Goal: Task Accomplishment & Management: Use online tool/utility

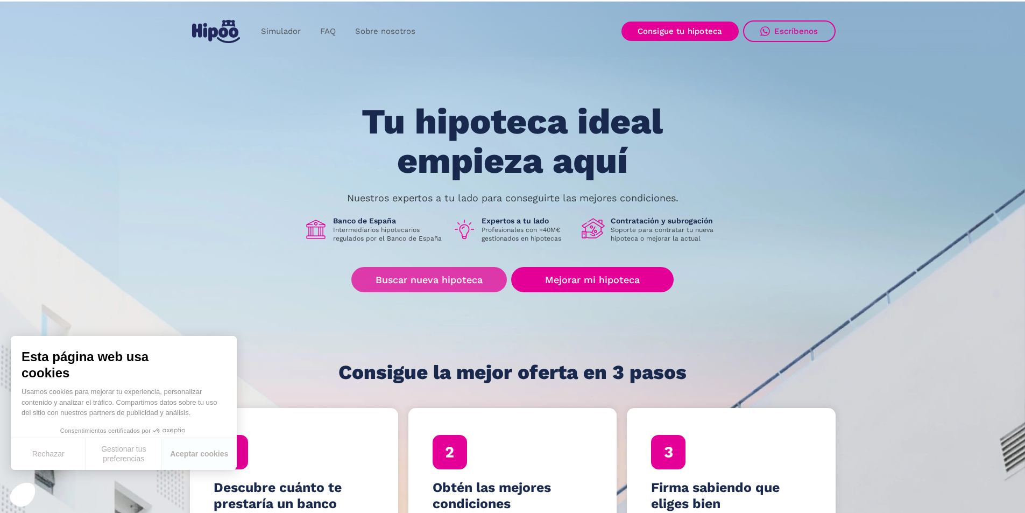
click at [435, 278] on link "Buscar nueva hipoteca" at bounding box center [428, 279] width 155 height 25
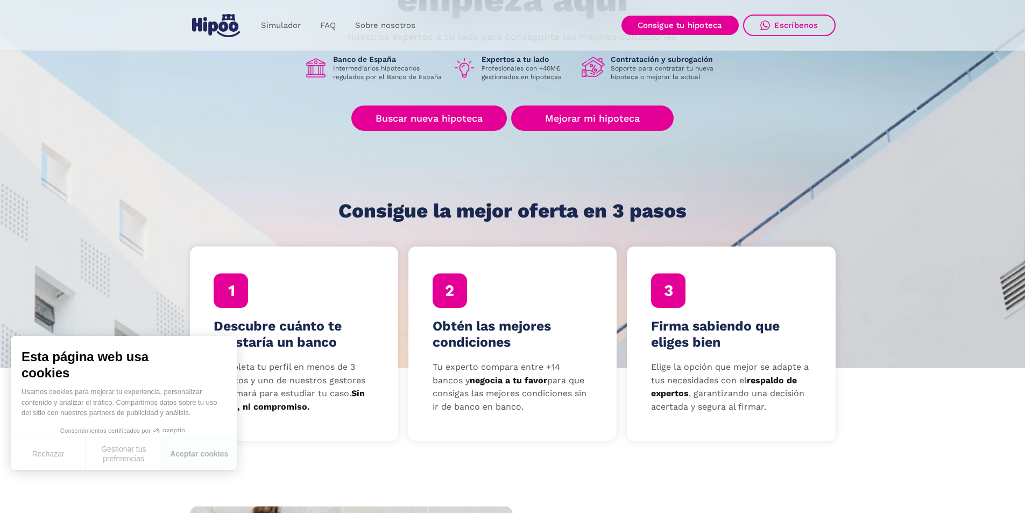
scroll to position [323, 0]
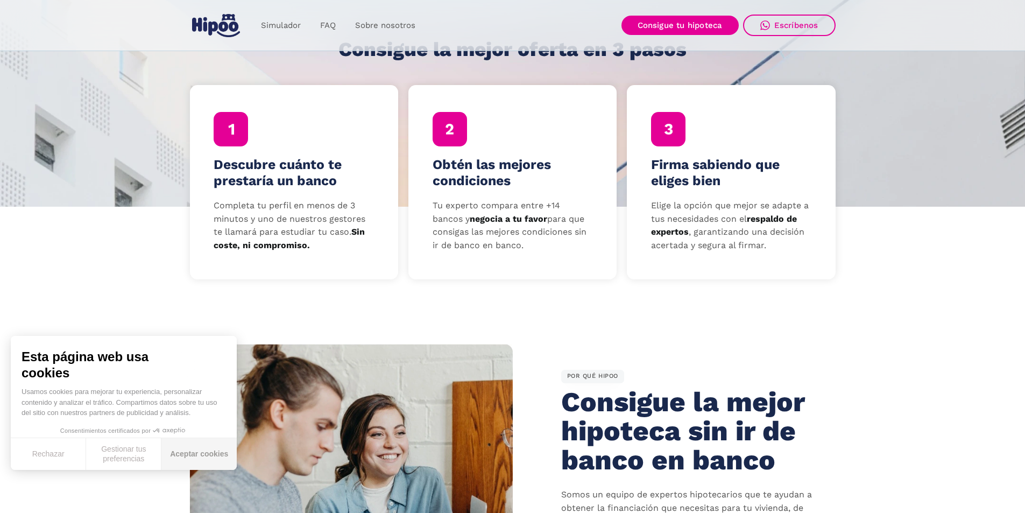
click at [192, 453] on button "Aceptar cookies" at bounding box center [198, 454] width 75 height 32
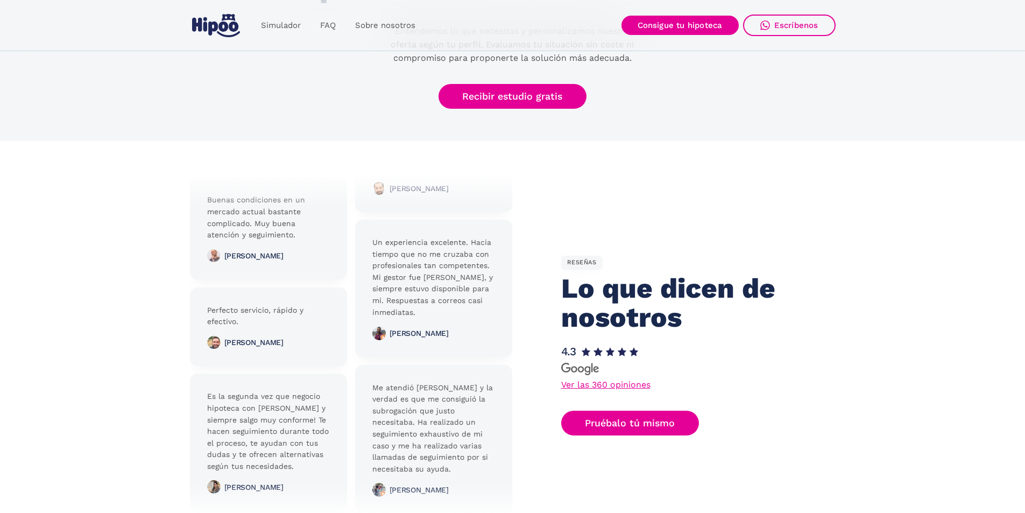
scroll to position [2098, 0]
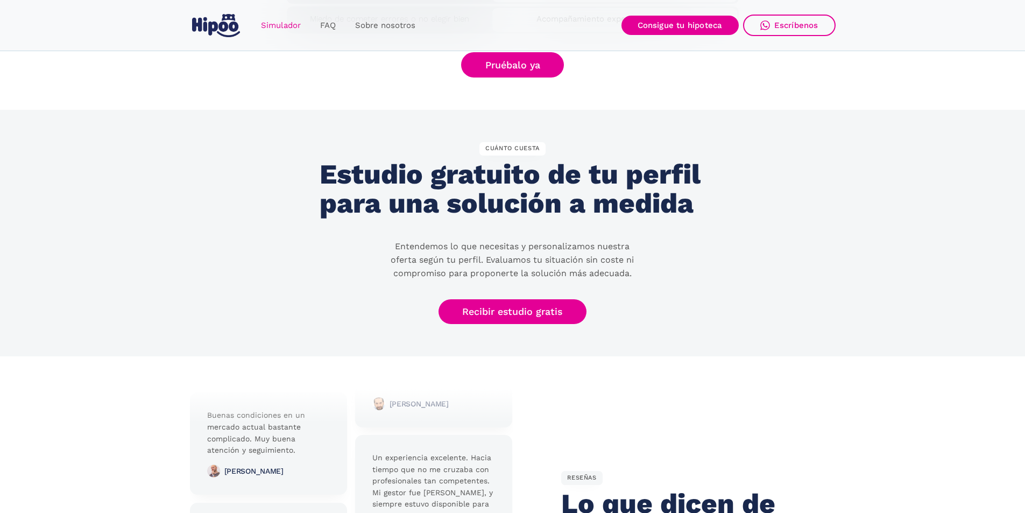
click at [279, 28] on link "Simulador" at bounding box center [280, 25] width 59 height 21
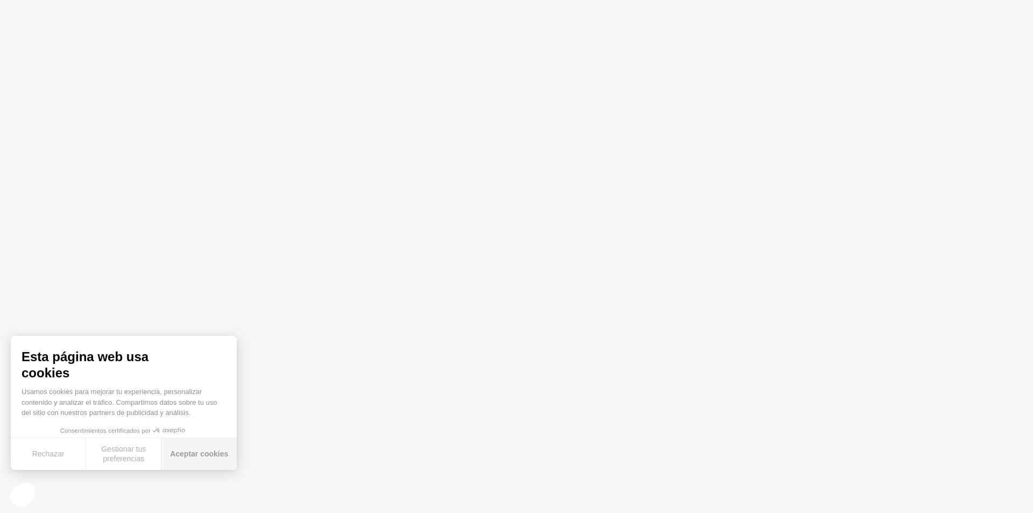
click at [203, 452] on button "Aceptar cookies" at bounding box center [198, 454] width 75 height 32
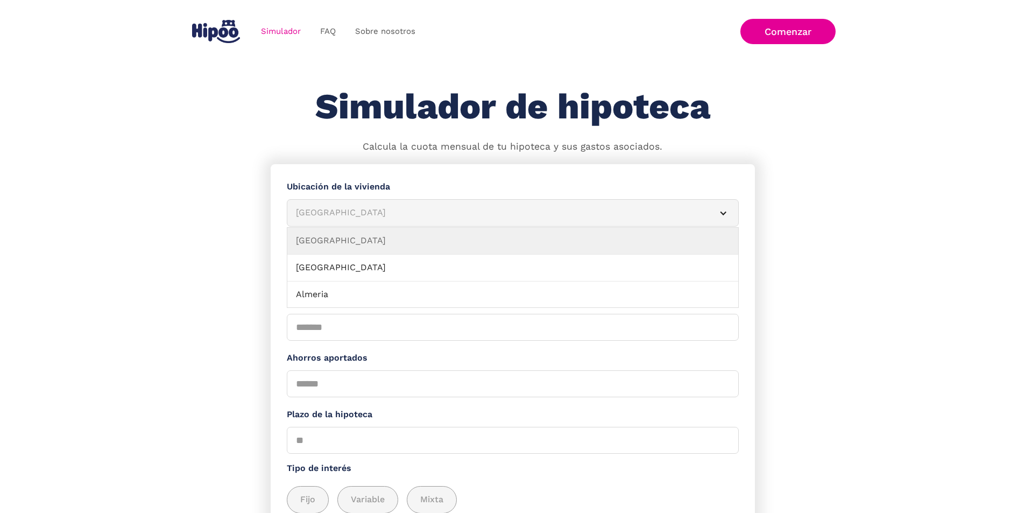
click at [422, 212] on div "Albacete" at bounding box center [500, 212] width 408 height 13
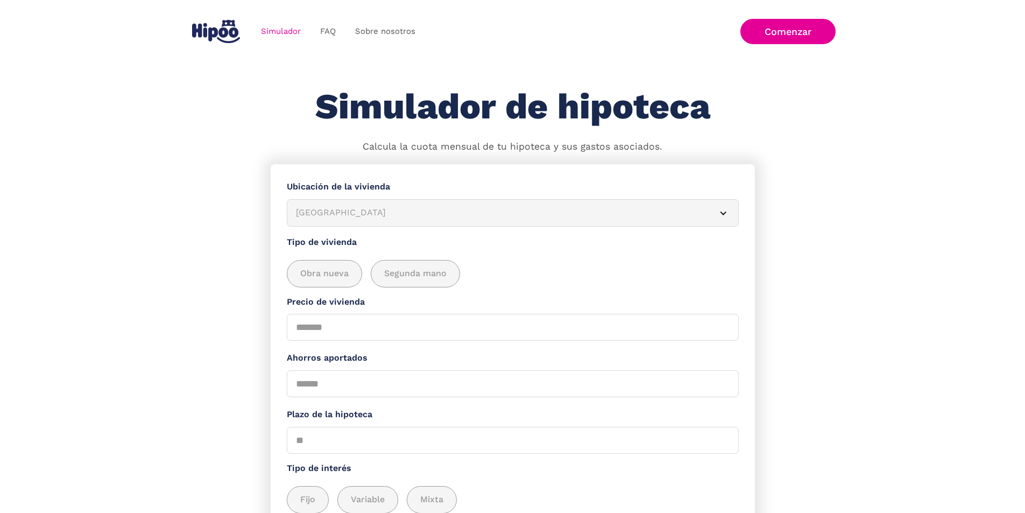
click at [389, 219] on div "Albacete" at bounding box center [500, 212] width 408 height 13
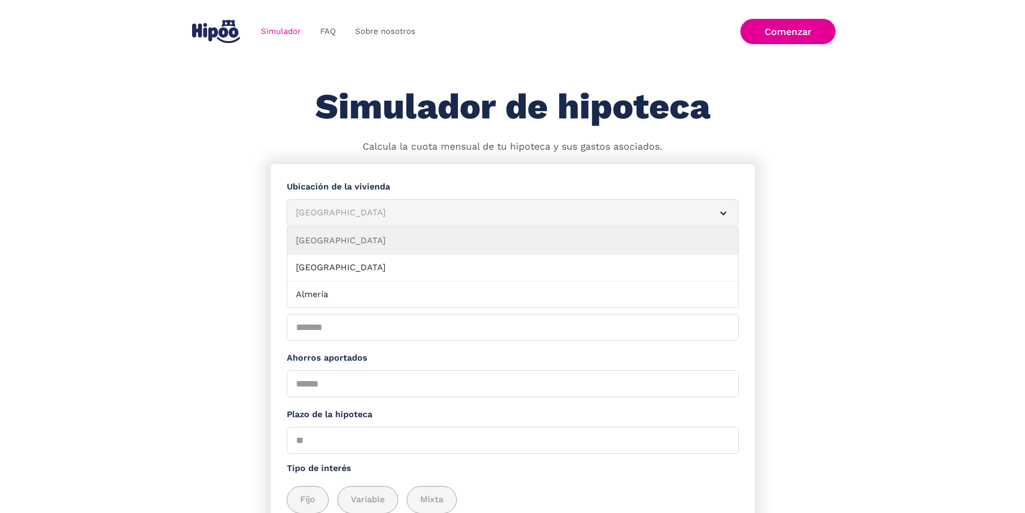
click at [345, 218] on div "Albacete" at bounding box center [500, 212] width 408 height 13
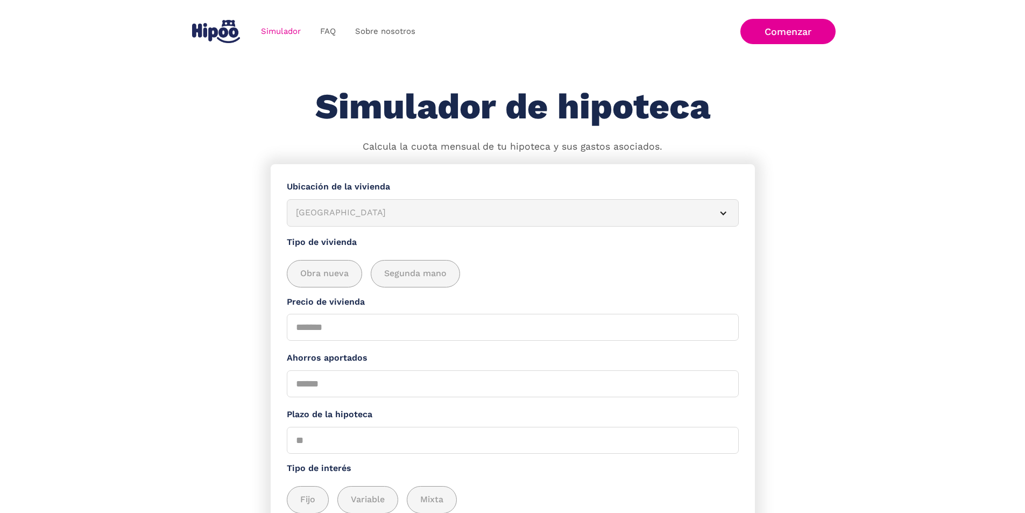
click at [345, 218] on div "Albacete" at bounding box center [500, 212] width 408 height 13
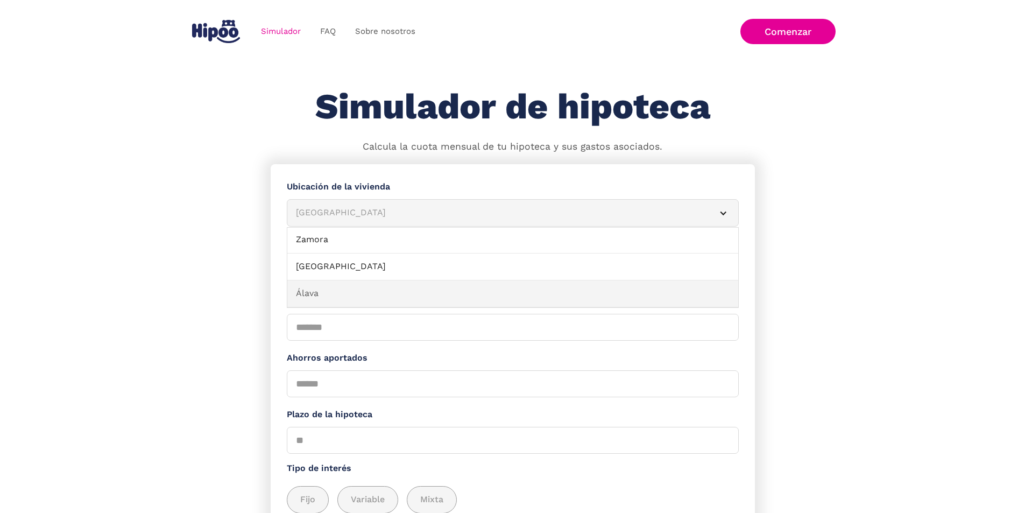
click at [350, 293] on link "Álava" at bounding box center [512, 293] width 451 height 27
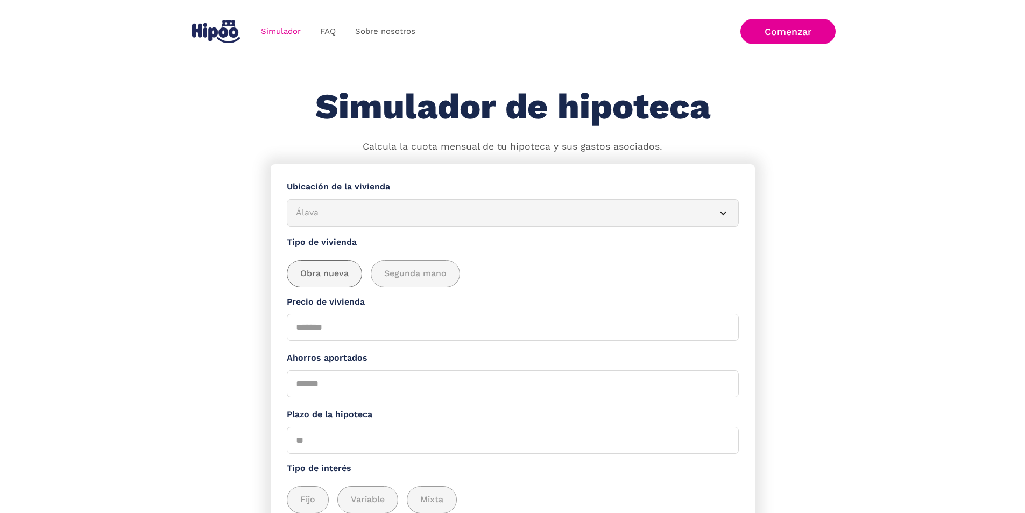
click at [348, 279] on span "Obra nueva" at bounding box center [324, 273] width 48 height 13
click at [350, 335] on input "Precio de vivienda" at bounding box center [513, 327] width 452 height 27
type input "******"
click at [355, 384] on input "Ahorros aportados" at bounding box center [513, 383] width 452 height 27
type input "******"
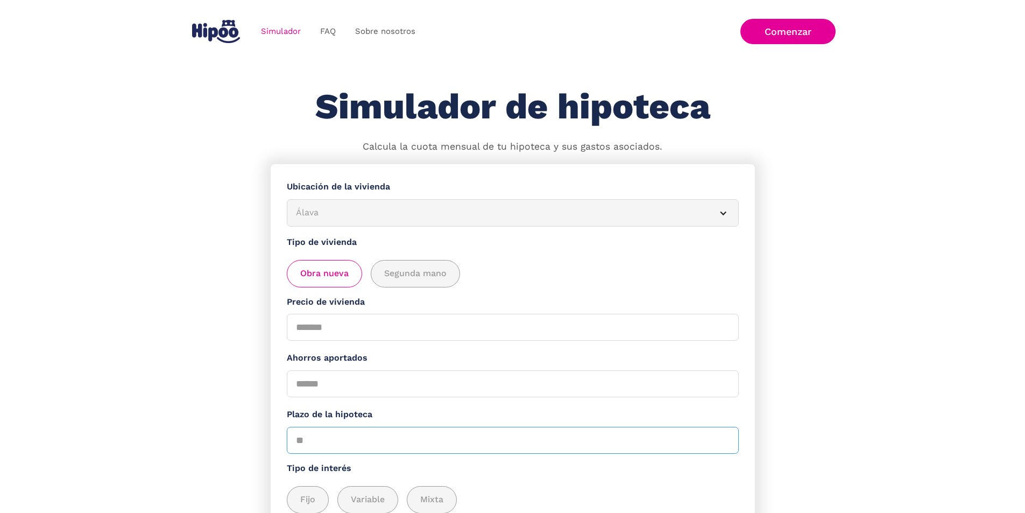
click at [339, 449] on input "Plazo de la hipoteca" at bounding box center [513, 440] width 452 height 27
type input "**"
click at [235, 418] on section "**********" at bounding box center [512, 393] width 1025 height 458
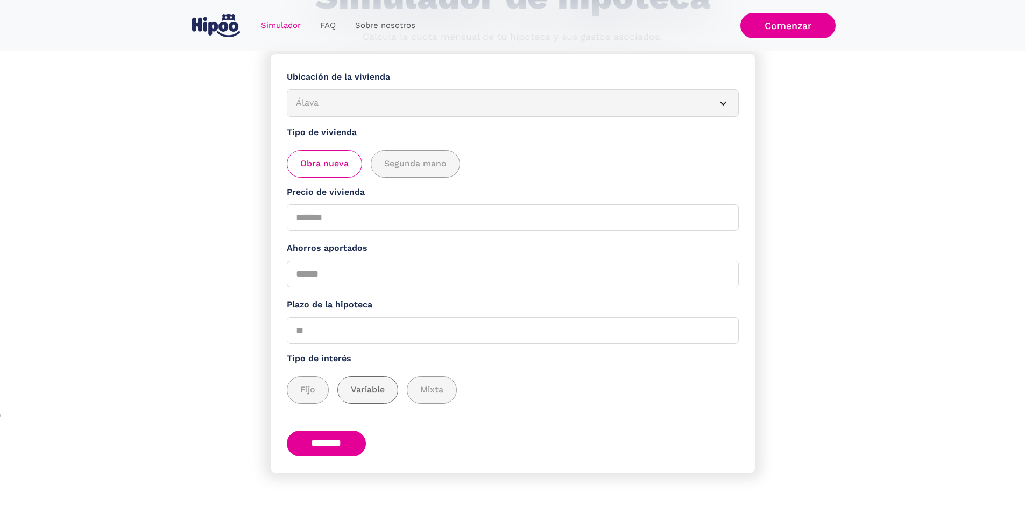
click at [368, 383] on span "Variable" at bounding box center [368, 389] width 34 height 13
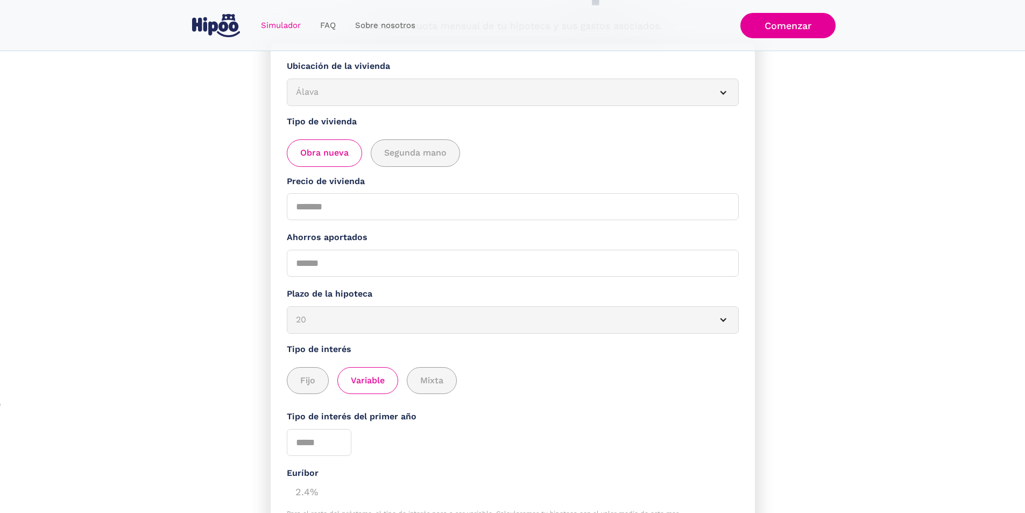
scroll to position [282, 0]
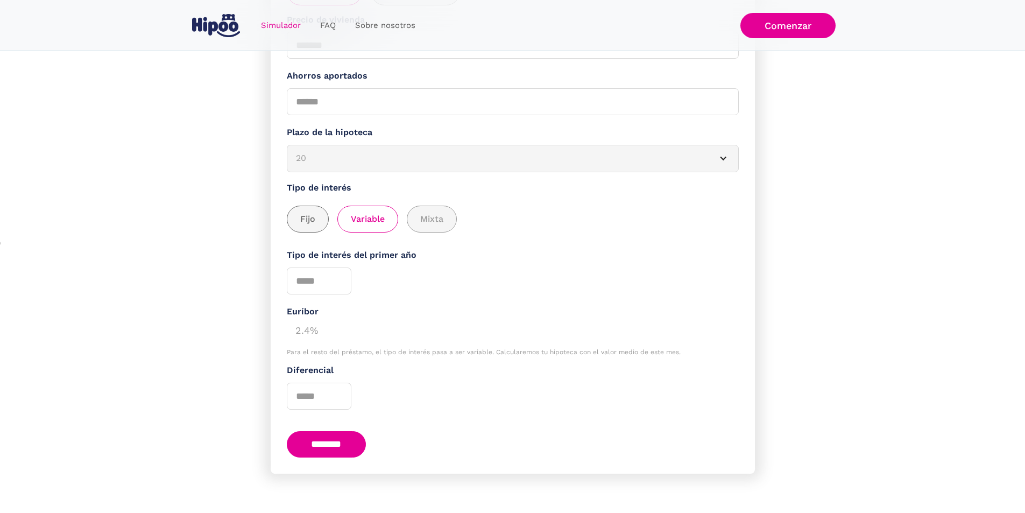
click at [313, 226] on span "Fijo" at bounding box center [307, 218] width 15 height 13
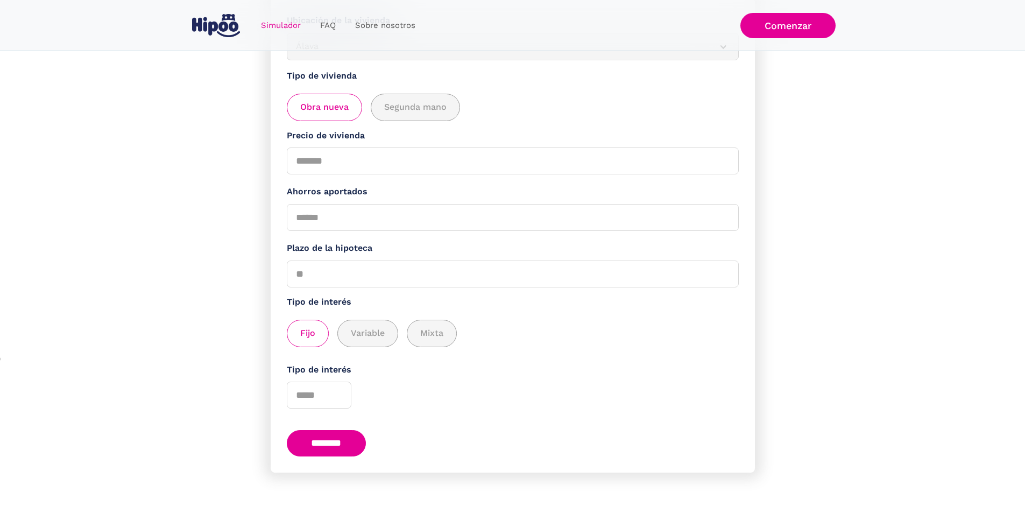
scroll to position [177, 0]
click at [376, 329] on span "Variable" at bounding box center [368, 333] width 34 height 13
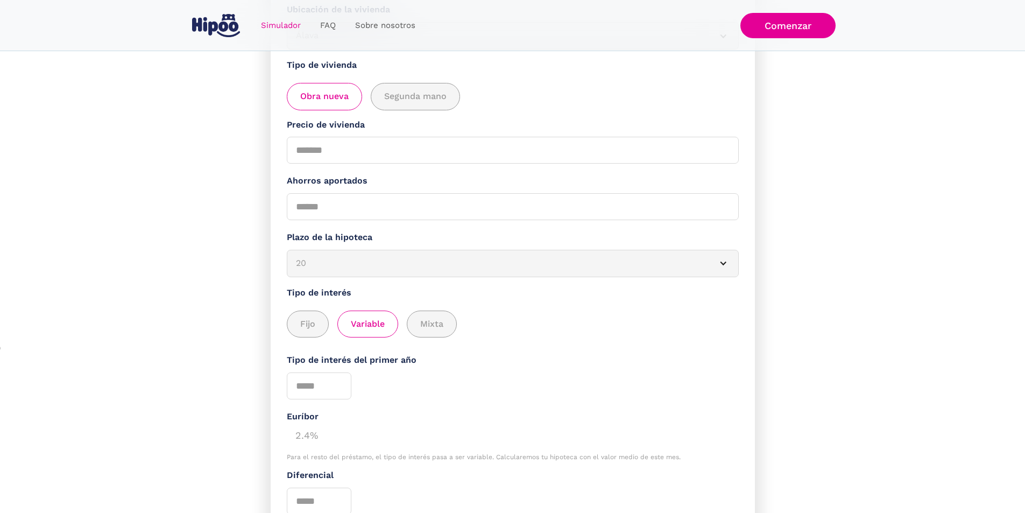
scroll to position [294, 0]
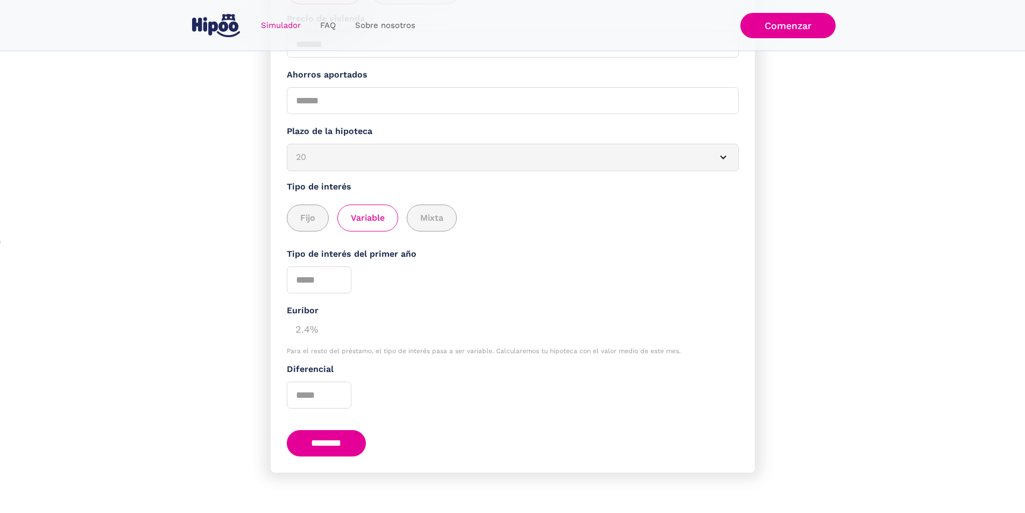
click at [350, 432] on input "********" at bounding box center [327, 443] width 80 height 26
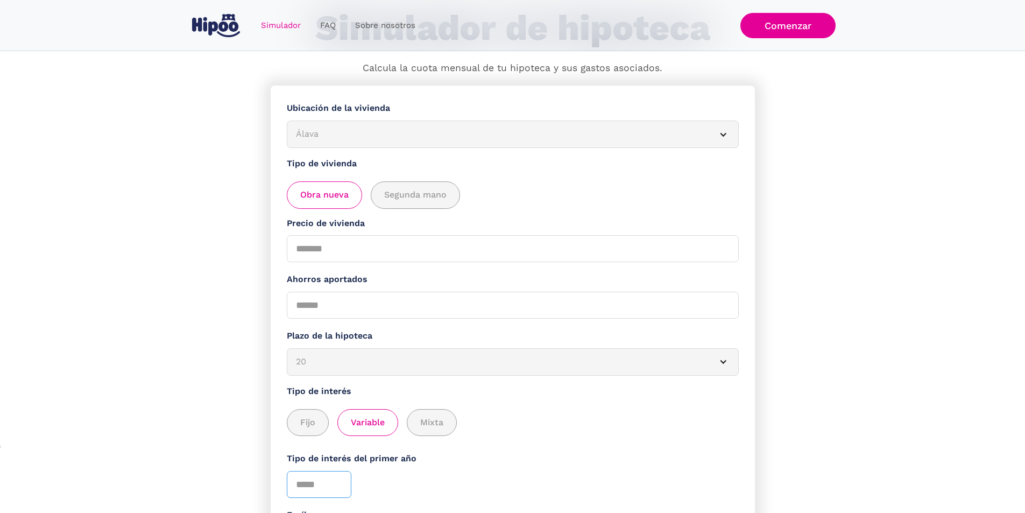
scroll to position [0, 0]
